Goal: Information Seeking & Learning: Learn about a topic

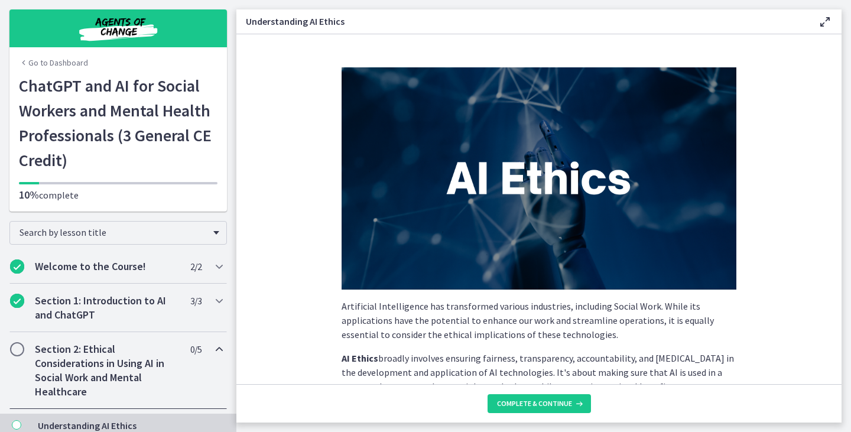
click at [80, 364] on h2 "Section 2: Ethical Considerations in Using AI in Social Work and Mental Healthc…" at bounding box center [107, 370] width 144 height 57
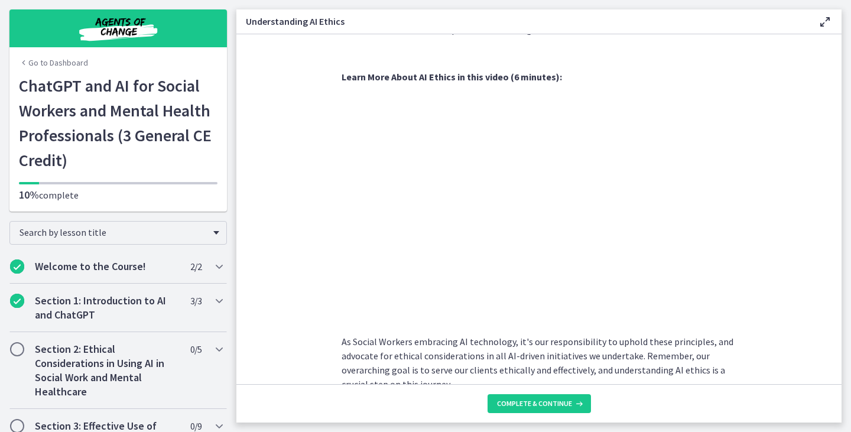
scroll to position [595, 0]
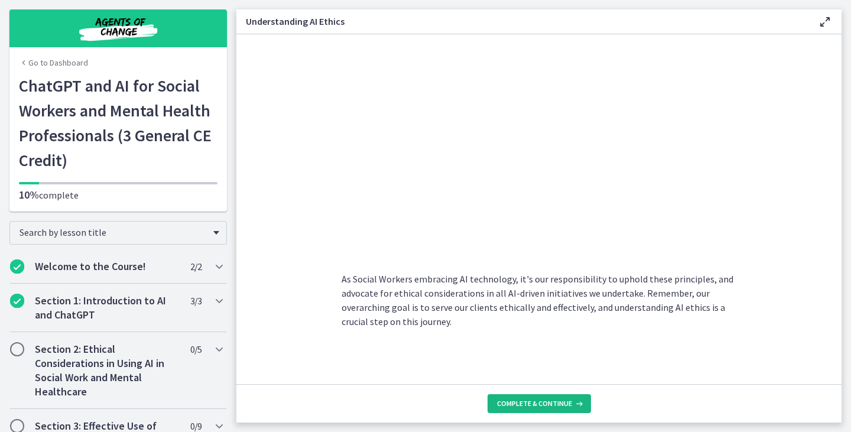
click at [537, 397] on button "Complete & continue" at bounding box center [539, 403] width 103 height 19
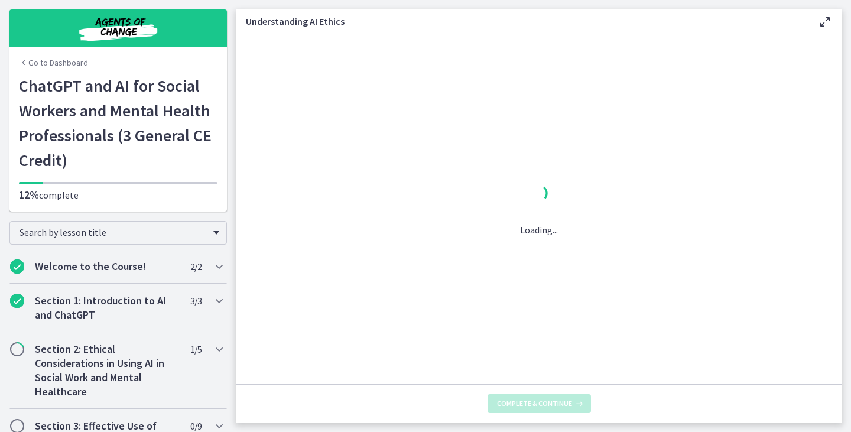
scroll to position [0, 0]
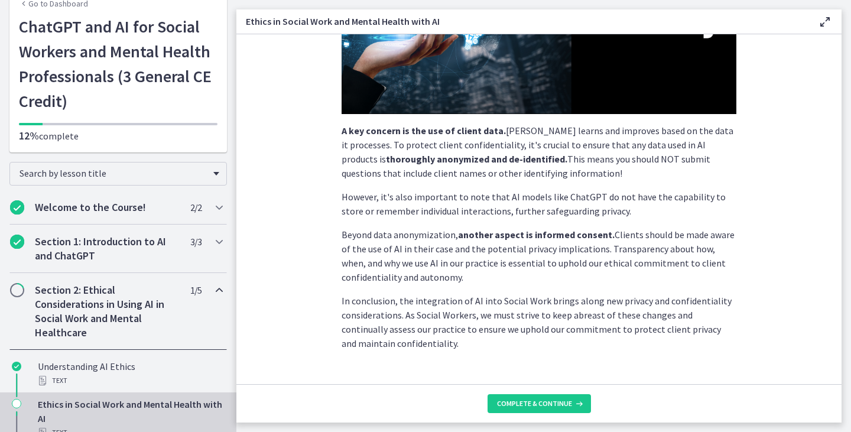
scroll to position [303, 0]
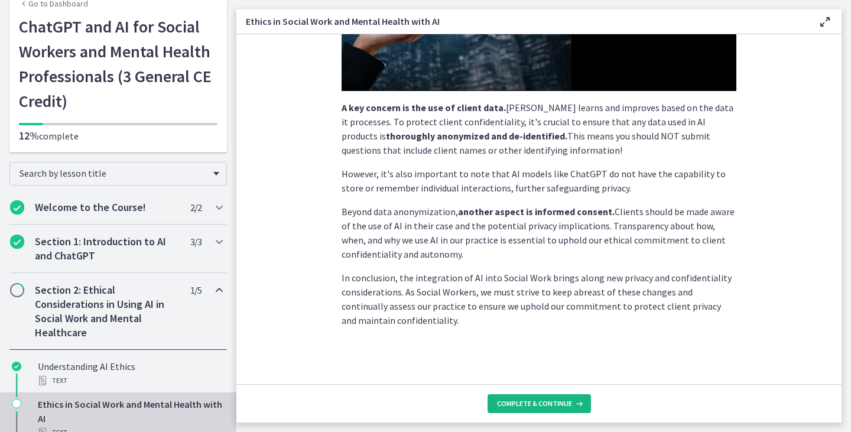
click at [524, 405] on span "Complete & continue" at bounding box center [534, 403] width 75 height 9
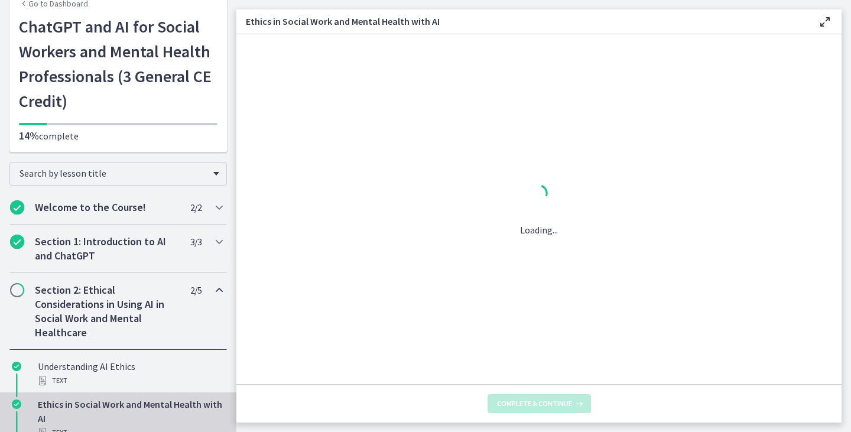
scroll to position [0, 0]
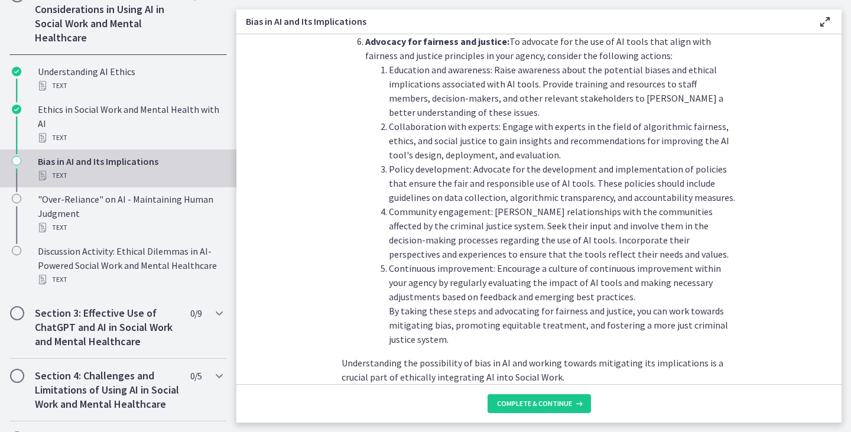
scroll to position [414, 0]
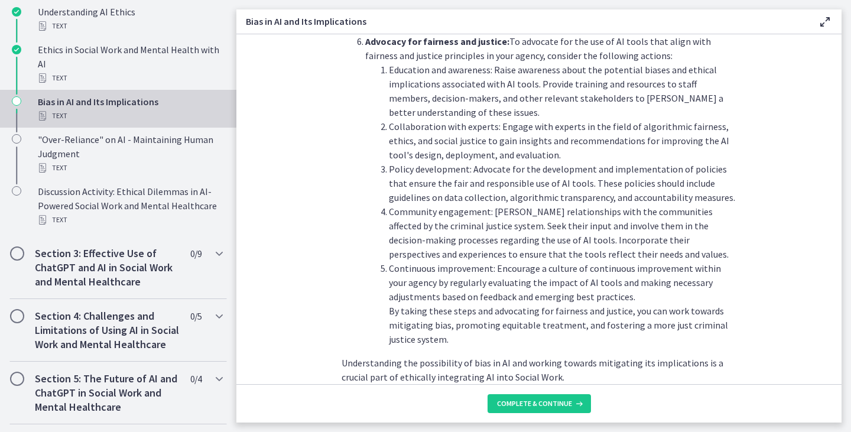
click at [739, 182] on section "AI systems like ChatGPT learn from vast amounts of data. If this data contains …" at bounding box center [539, 209] width 605 height 350
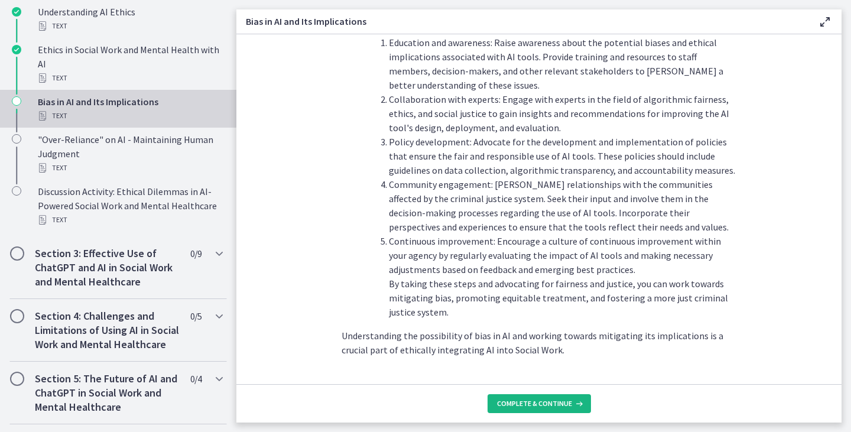
click at [542, 407] on span "Complete & continue" at bounding box center [534, 403] width 75 height 9
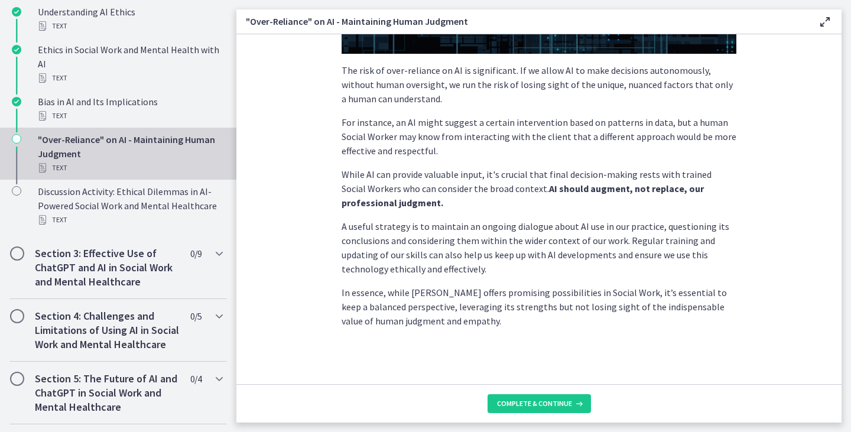
scroll to position [296, 0]
click at [562, 400] on span "Complete & continue" at bounding box center [534, 403] width 75 height 9
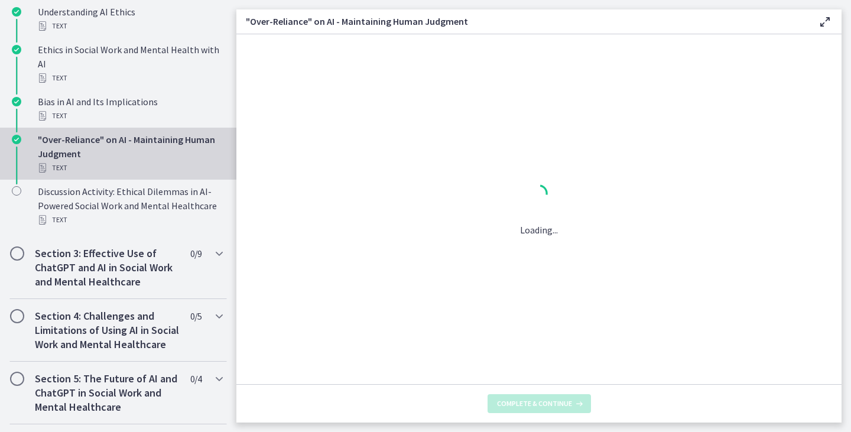
scroll to position [0, 0]
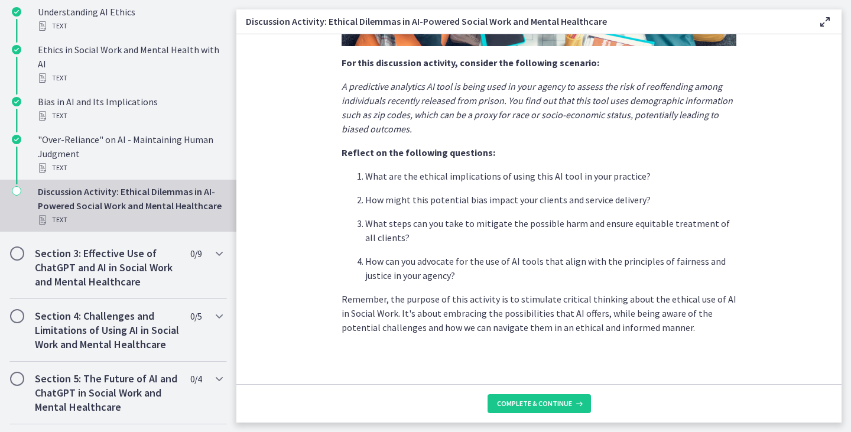
scroll to position [303, 0]
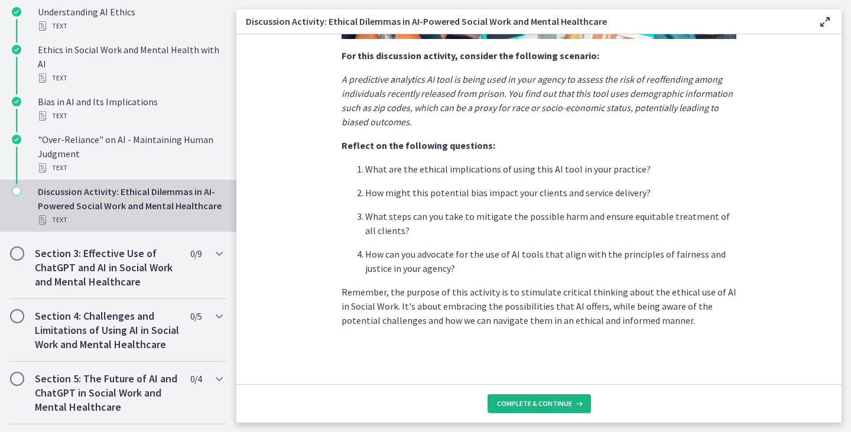
click at [551, 403] on span "Complete & continue" at bounding box center [534, 403] width 75 height 9
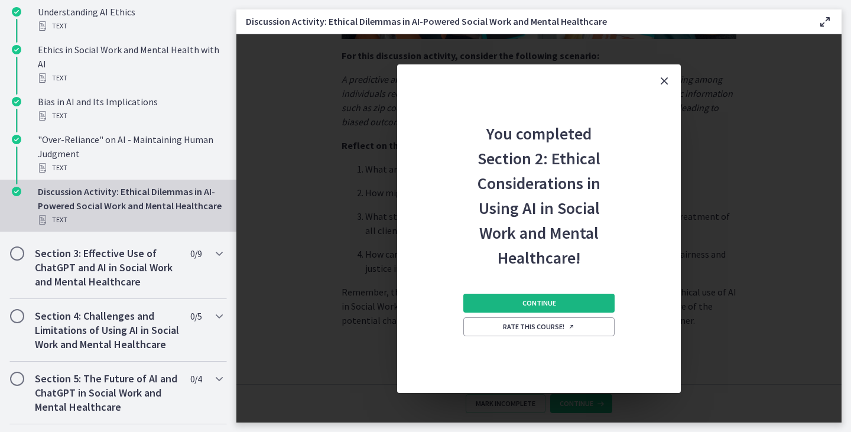
click at [552, 299] on span "Continue" at bounding box center [540, 303] width 34 height 9
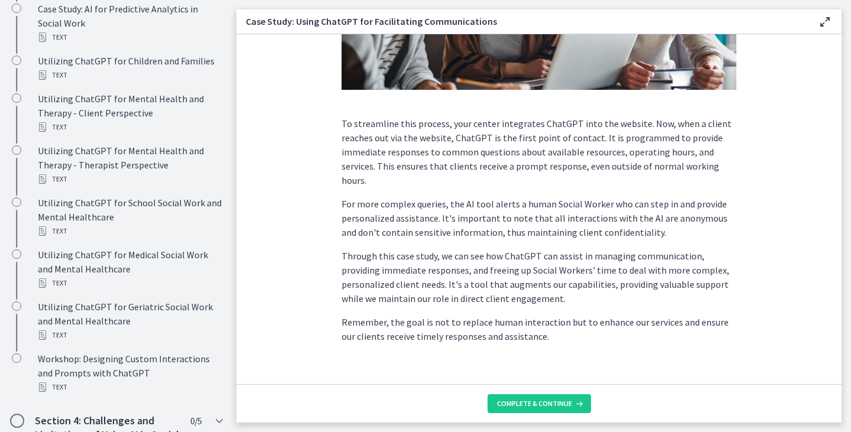
scroll to position [306, 0]
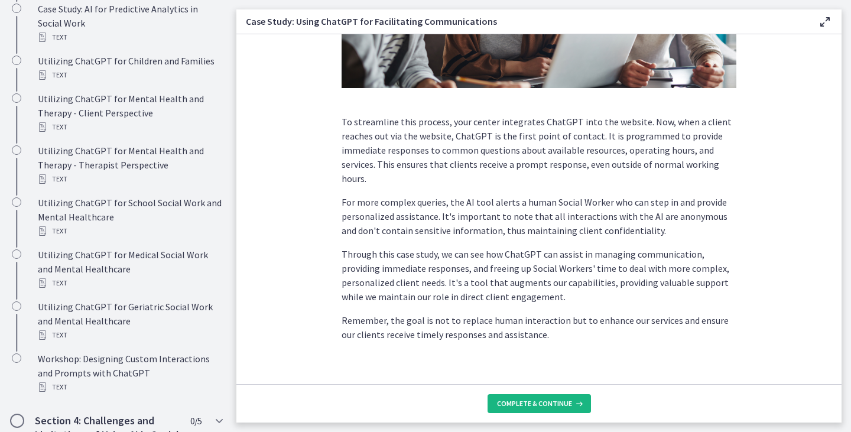
click at [526, 403] on span "Complete & continue" at bounding box center [534, 403] width 75 height 9
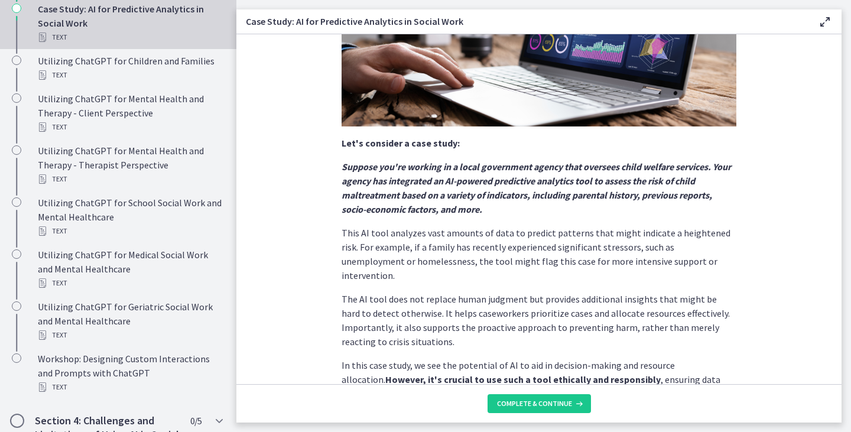
scroll to position [274, 0]
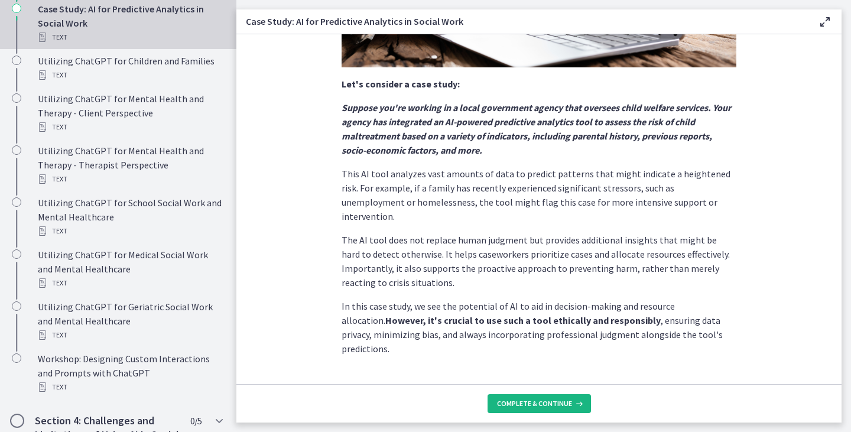
click at [543, 402] on span "Complete & continue" at bounding box center [534, 403] width 75 height 9
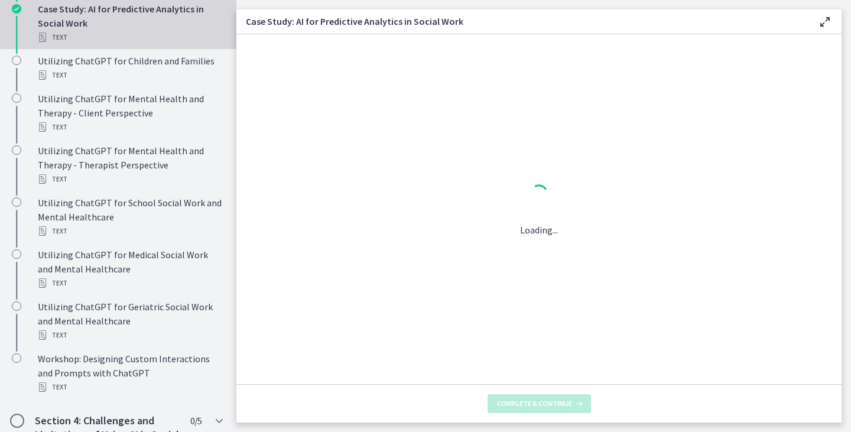
scroll to position [0, 0]
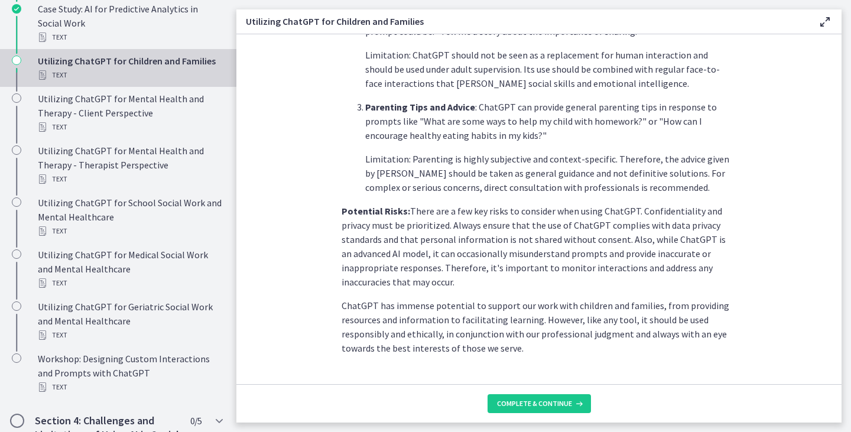
scroll to position [525, 0]
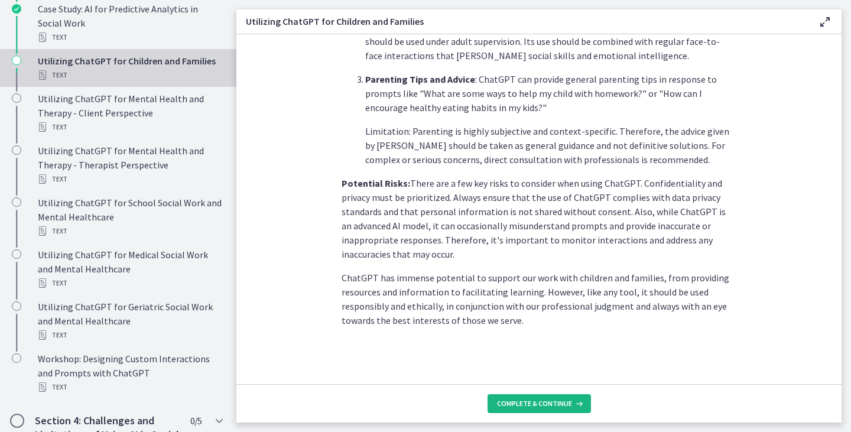
click at [513, 400] on span "Complete & continue" at bounding box center [534, 403] width 75 height 9
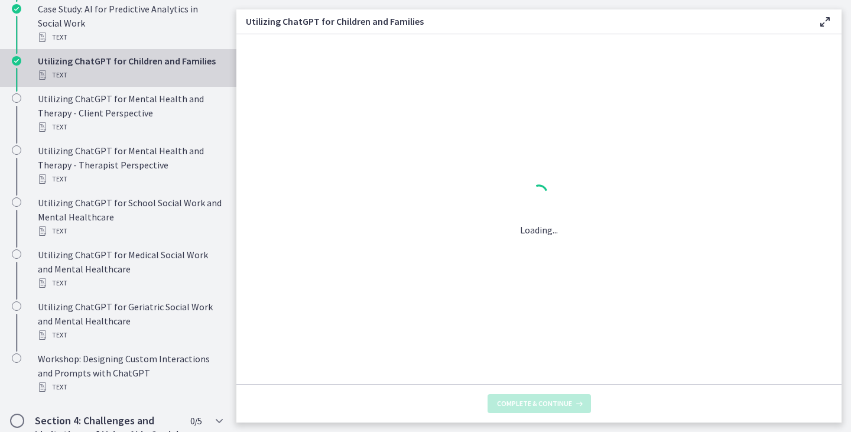
scroll to position [0, 0]
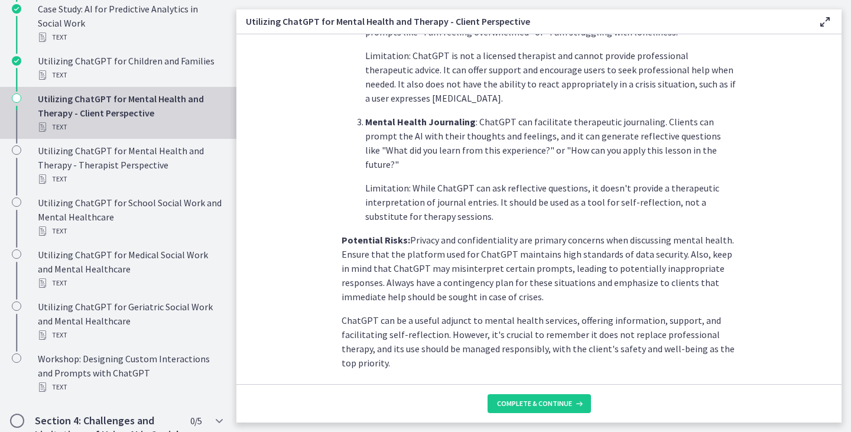
scroll to position [501, 0]
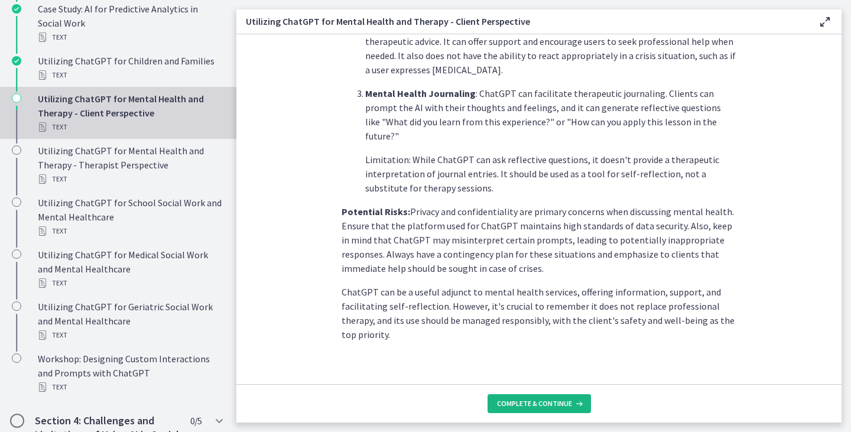
click at [551, 403] on span "Complete & continue" at bounding box center [534, 403] width 75 height 9
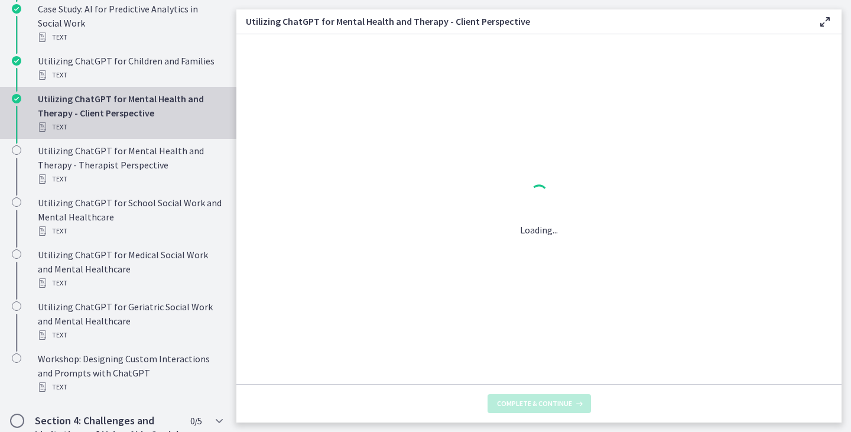
scroll to position [0, 0]
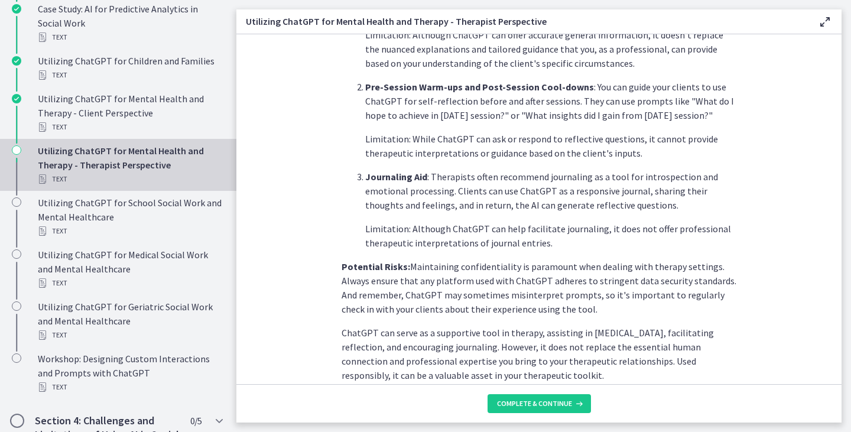
scroll to position [473, 0]
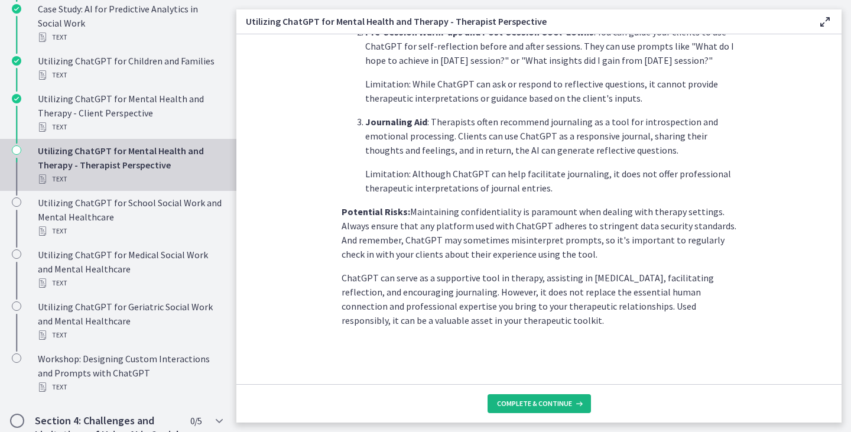
click at [532, 408] on span "Complete & continue" at bounding box center [534, 403] width 75 height 9
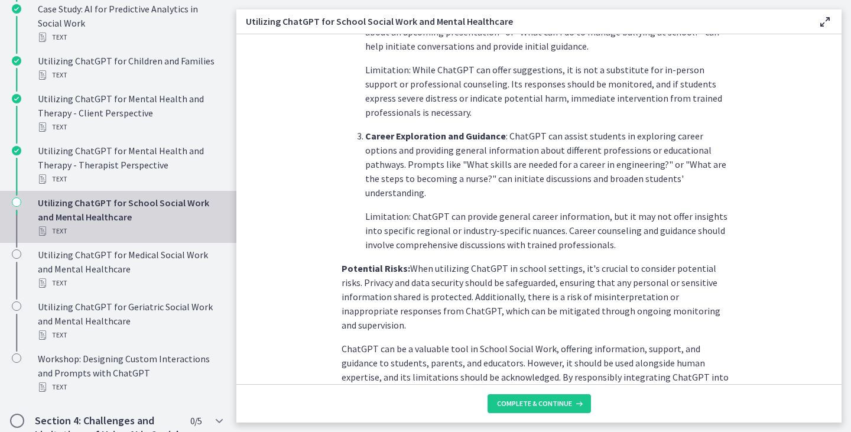
scroll to position [530, 0]
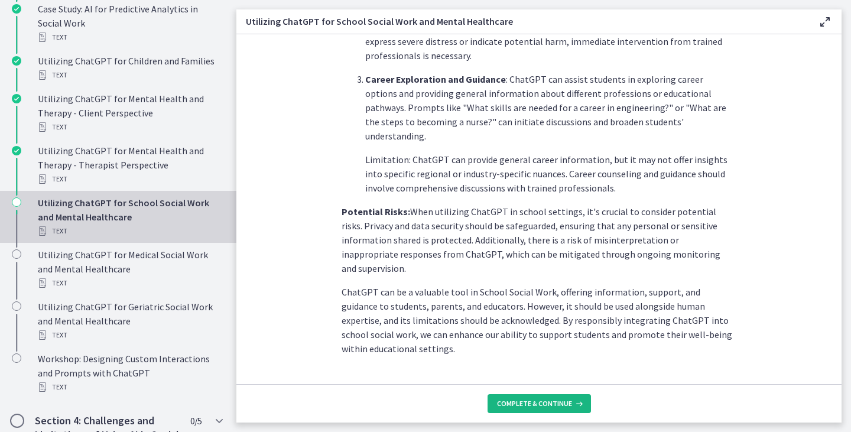
click at [514, 402] on span "Complete & continue" at bounding box center [534, 403] width 75 height 9
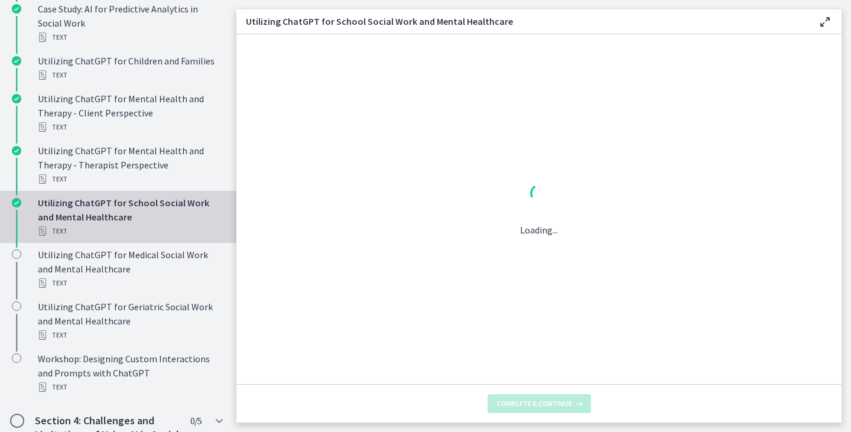
scroll to position [0, 0]
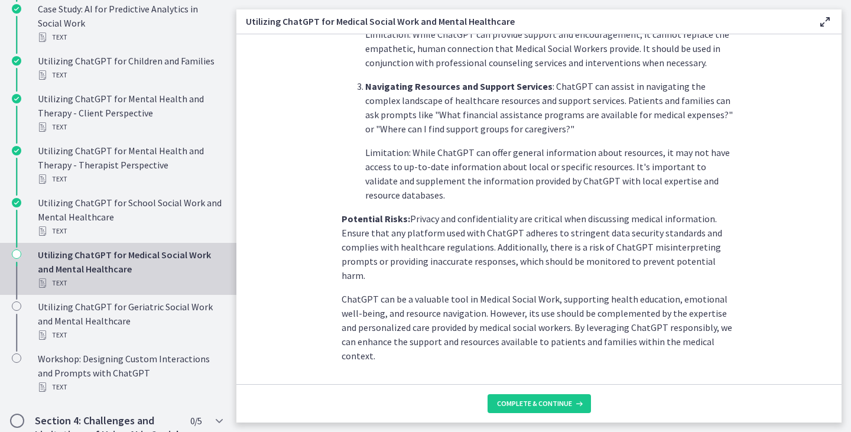
scroll to position [487, 0]
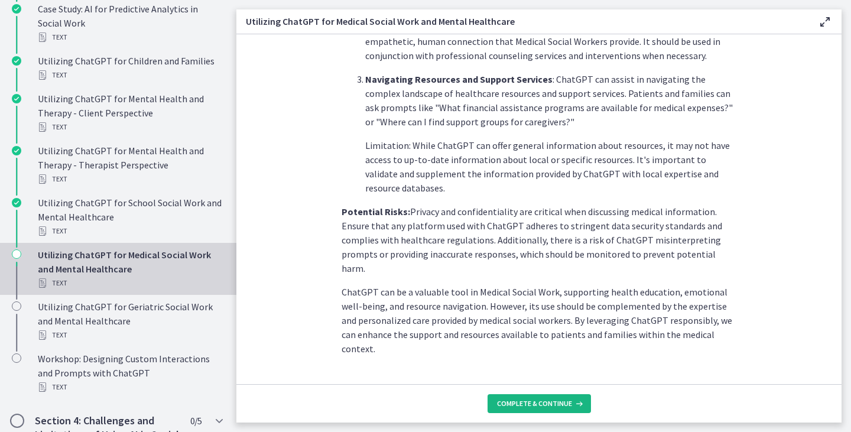
click at [546, 400] on span "Complete & continue" at bounding box center [534, 403] width 75 height 9
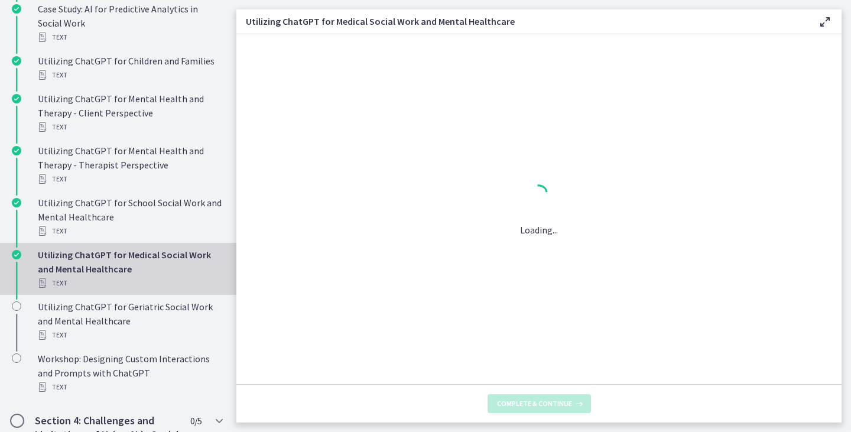
scroll to position [0, 0]
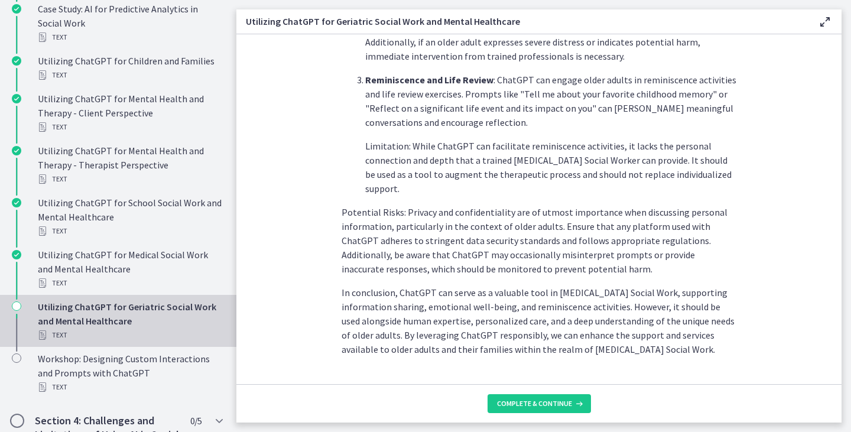
scroll to position [544, 0]
click at [504, 404] on span "Complete & continue" at bounding box center [534, 403] width 75 height 9
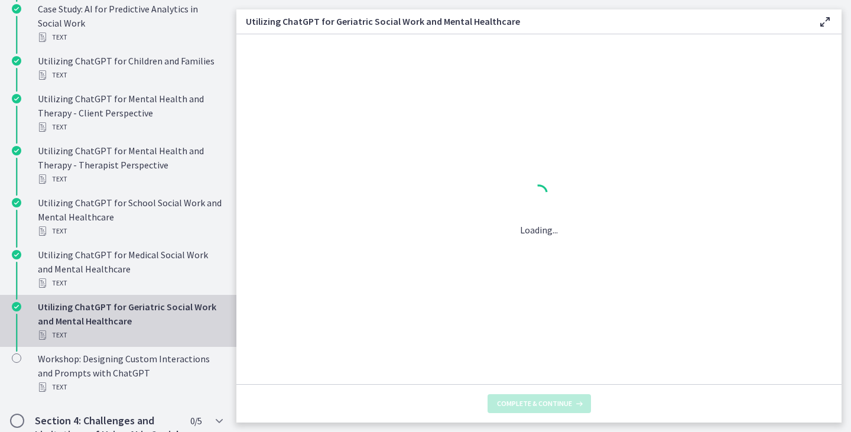
scroll to position [0, 0]
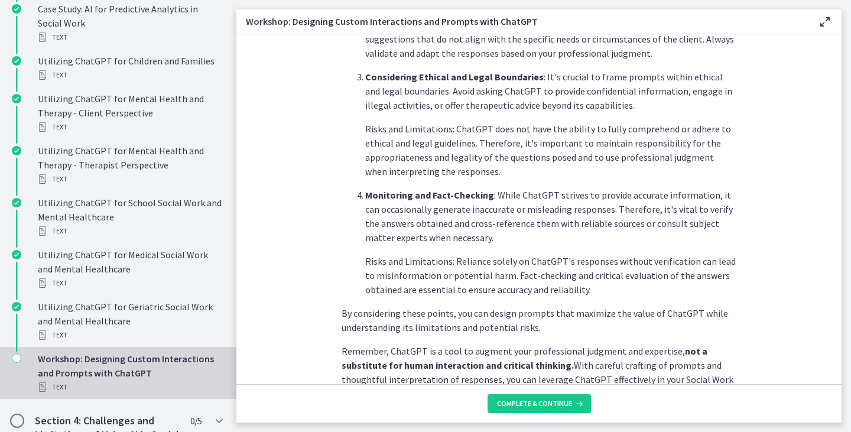
scroll to position [643, 0]
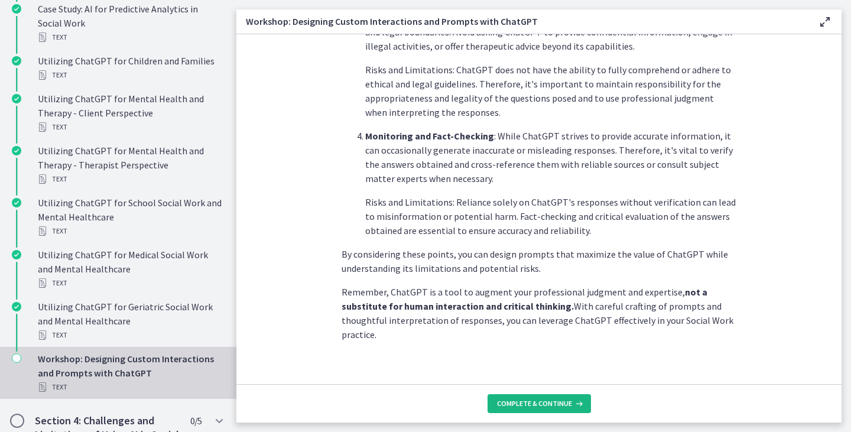
click at [552, 400] on span "Complete & continue" at bounding box center [534, 403] width 75 height 9
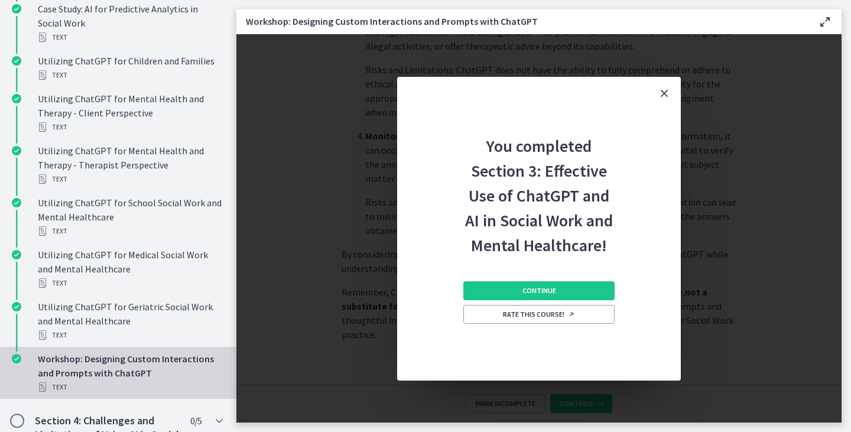
click at [667, 92] on icon "Close" at bounding box center [664, 93] width 14 height 14
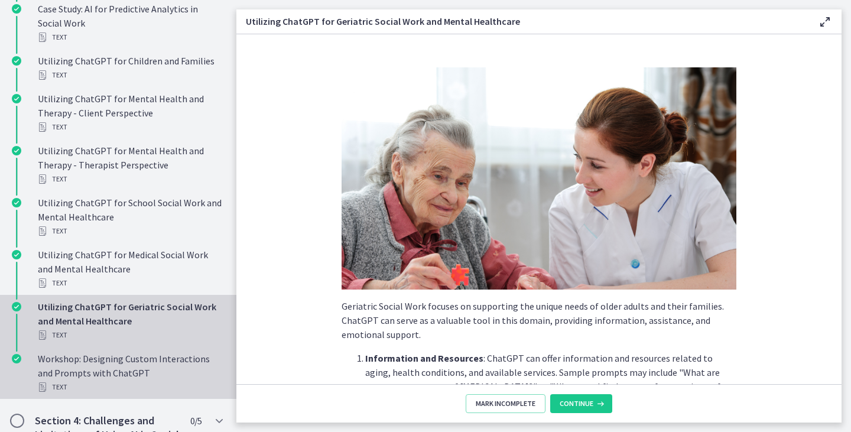
click at [68, 357] on div "Workshop: Designing Custom Interactions and Prompts with ChatGPT Text" at bounding box center [130, 373] width 184 height 43
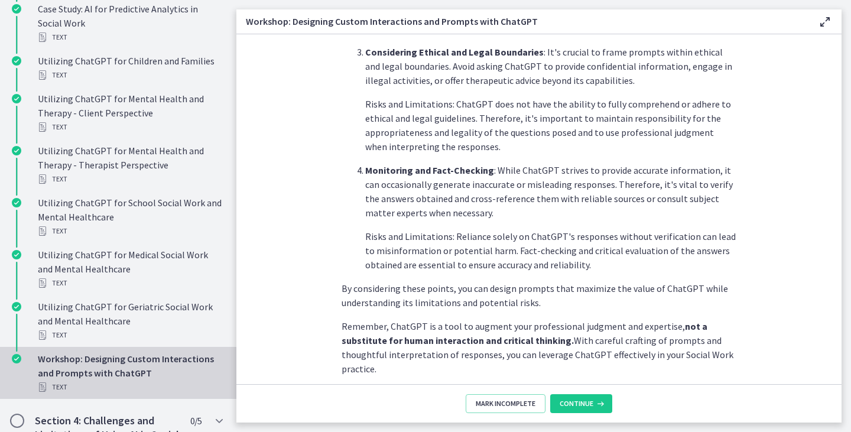
scroll to position [643, 0]
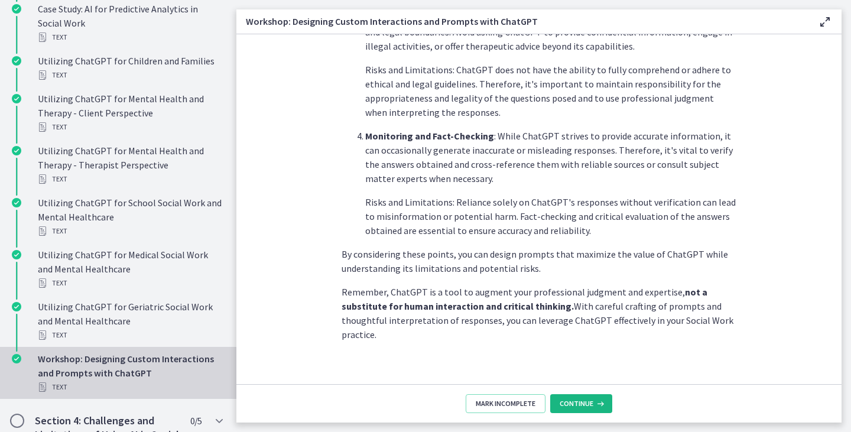
click at [581, 404] on span "Continue" at bounding box center [577, 403] width 34 height 9
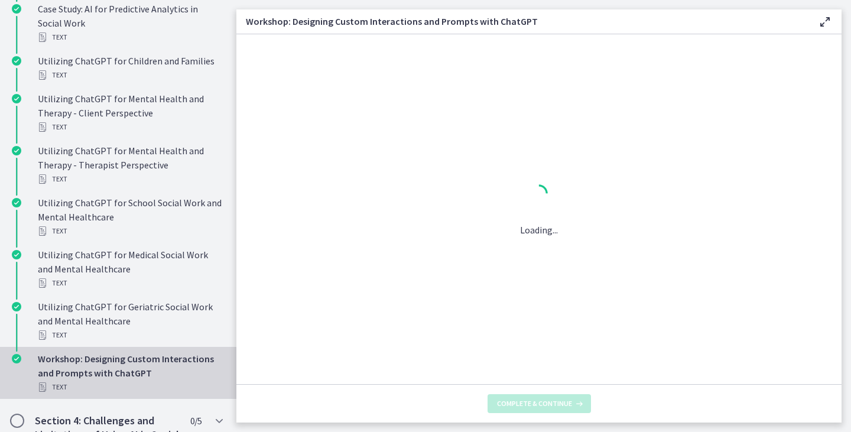
scroll to position [0, 0]
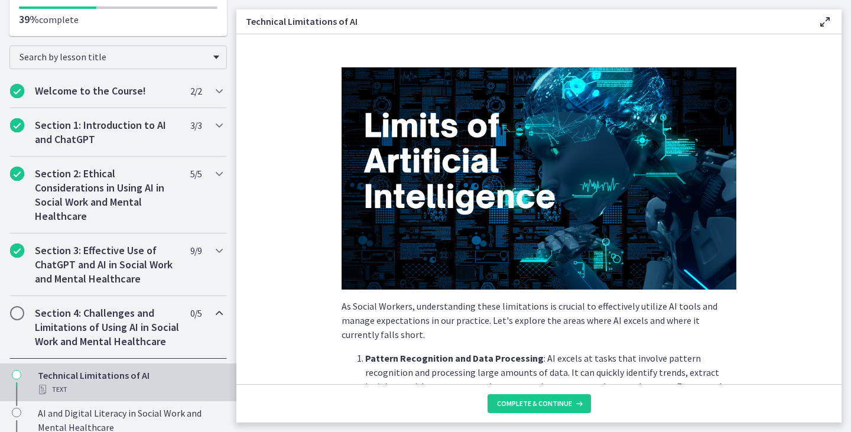
click at [63, 319] on h2 "Section 4: Challenges and Limitations of Using AI in Social Work and Mental Hea…" at bounding box center [107, 327] width 144 height 43
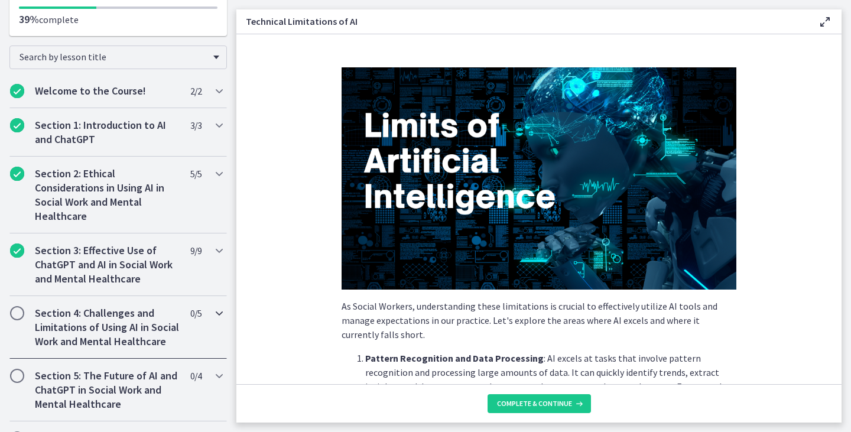
click at [63, 319] on h2 "Section 4: Challenges and Limitations of Using AI in Social Work and Mental Hea…" at bounding box center [107, 327] width 144 height 43
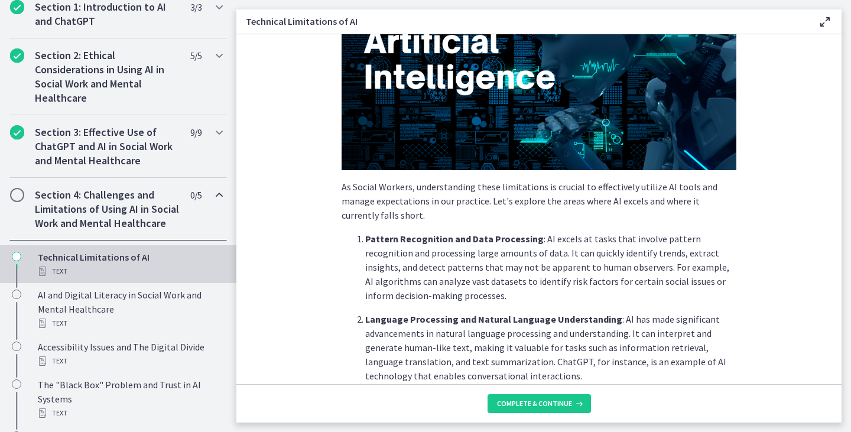
scroll to position [118, 0]
